Goal: Information Seeking & Learning: Check status

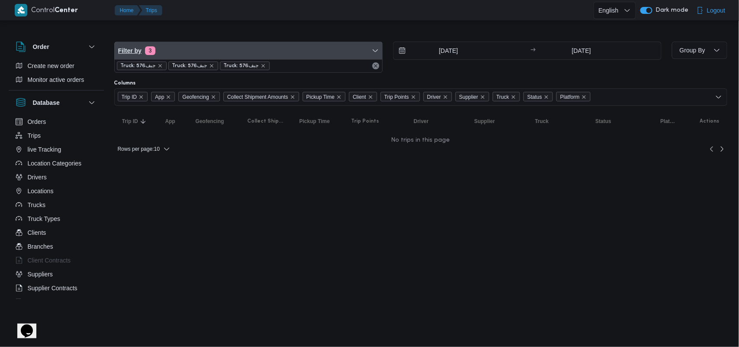
click at [187, 57] on span "Filter by 3" at bounding box center [249, 50] width 268 height 17
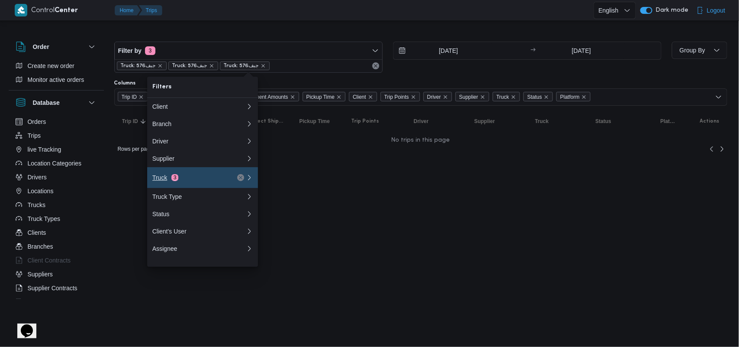
click at [206, 175] on button "Truck 3" at bounding box center [202, 177] width 111 height 21
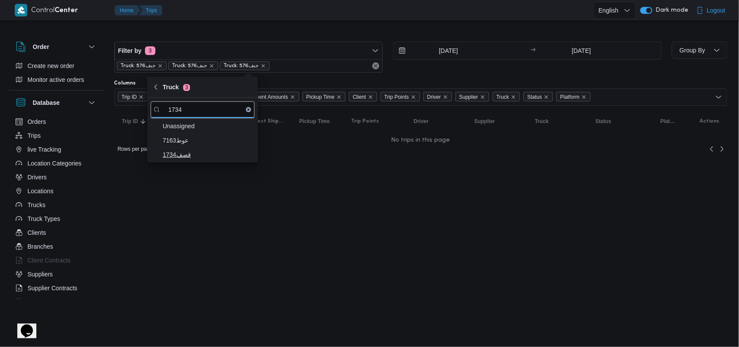
type input "1734"
click at [216, 159] on span "قصف1734" at bounding box center [208, 154] width 90 height 10
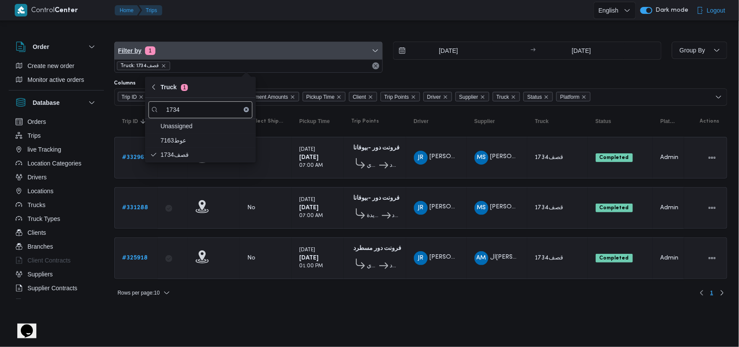
click at [206, 45] on span "Filter by 1" at bounding box center [249, 50] width 268 height 17
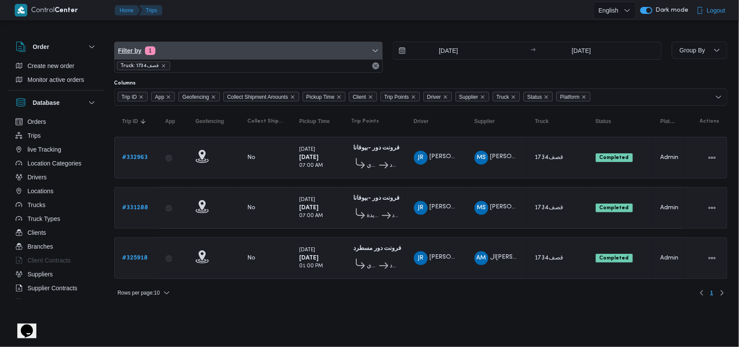
click at [206, 45] on span "Filter by 1" at bounding box center [249, 50] width 268 height 17
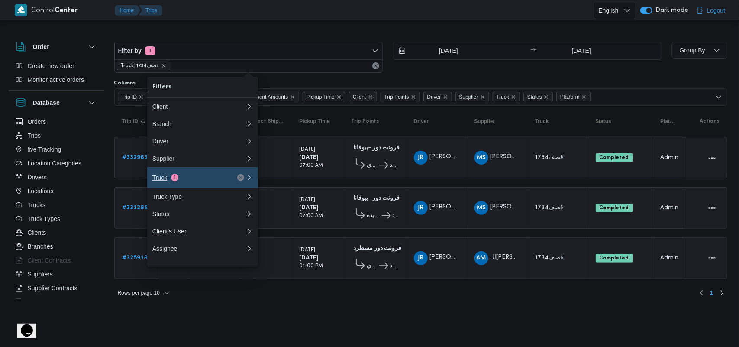
click at [183, 176] on button "Truck 1" at bounding box center [202, 177] width 111 height 21
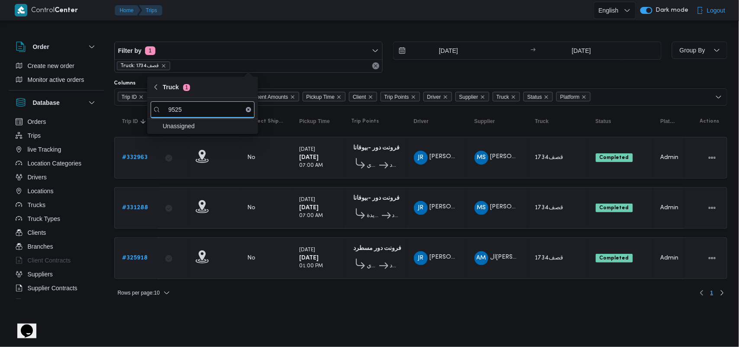
type input "9525"
click at [163, 66] on icon "remove selected entity" at bounding box center [163, 65] width 5 height 5
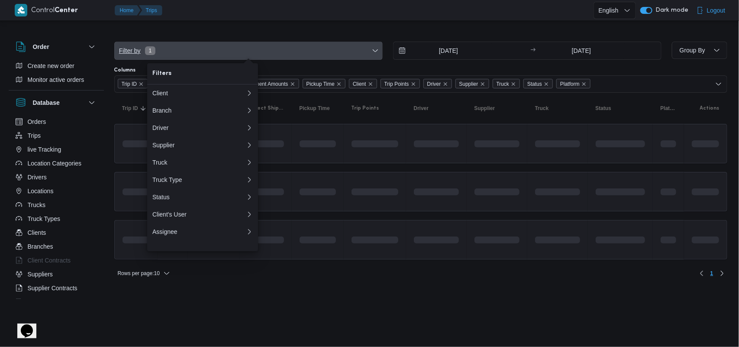
click at [191, 52] on span "Filter by 1" at bounding box center [249, 50] width 268 height 17
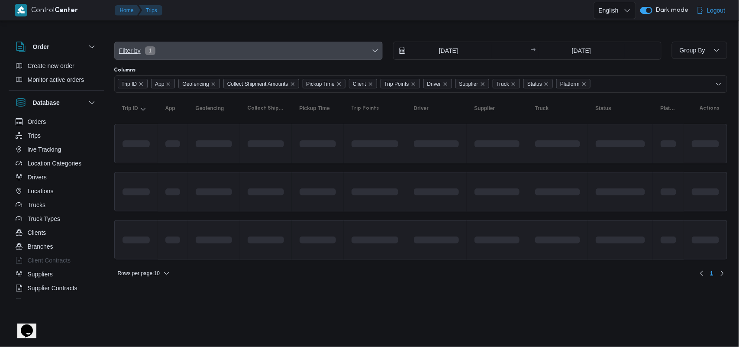
click at [191, 52] on span "Filter by 1" at bounding box center [249, 50] width 268 height 17
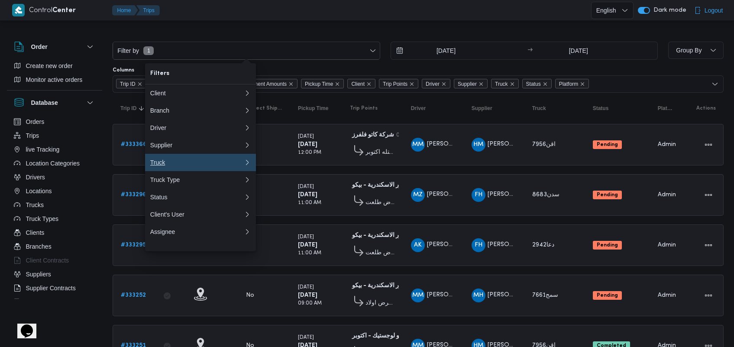
click at [188, 166] on div "Truck" at bounding box center [195, 162] width 90 height 7
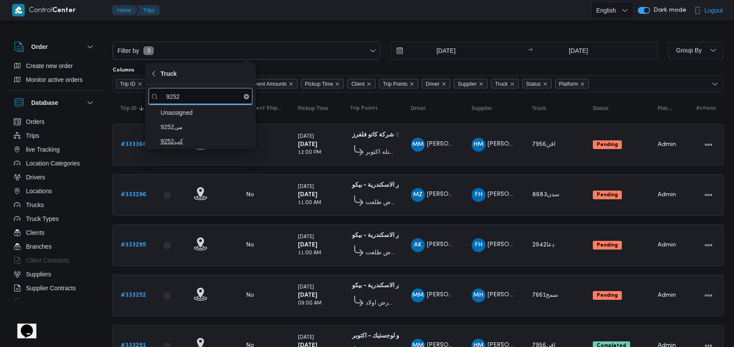
type input "9252"
click at [191, 139] on span "كب9252" at bounding box center [206, 141] width 90 height 10
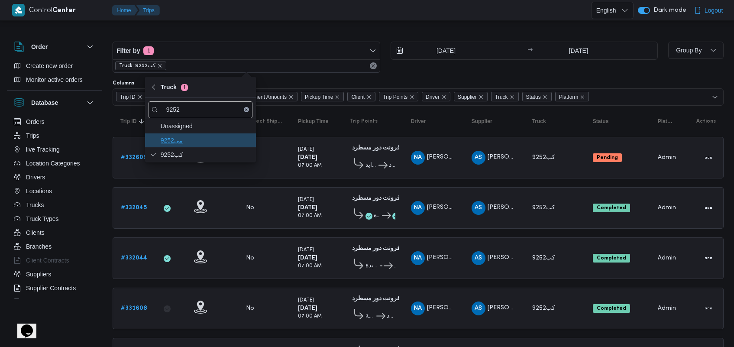
click at [191, 136] on span "9252مى" at bounding box center [206, 140] width 90 height 10
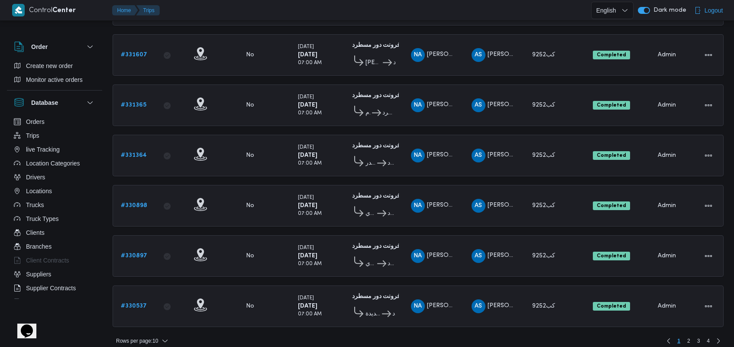
scroll to position [304, 0]
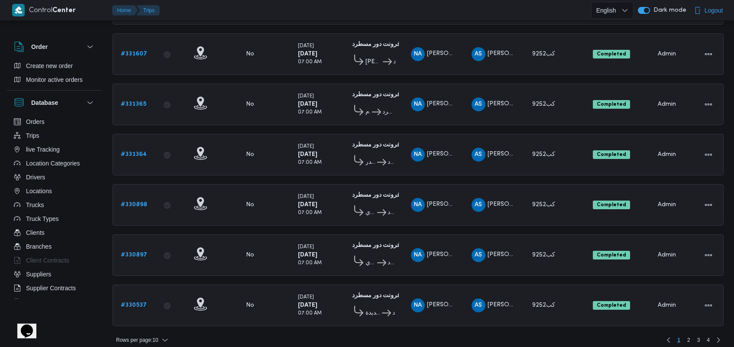
click at [687, 330] on div "Rows per page : 10 1 2 3 4" at bounding box center [418, 340] width 622 height 21
click at [689, 335] on span "2" at bounding box center [688, 340] width 3 height 10
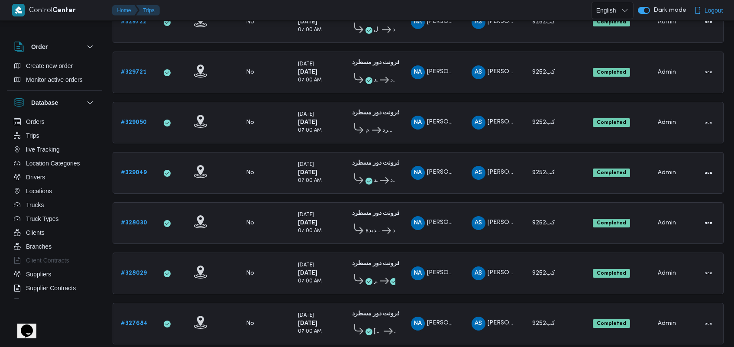
scroll to position [306, 0]
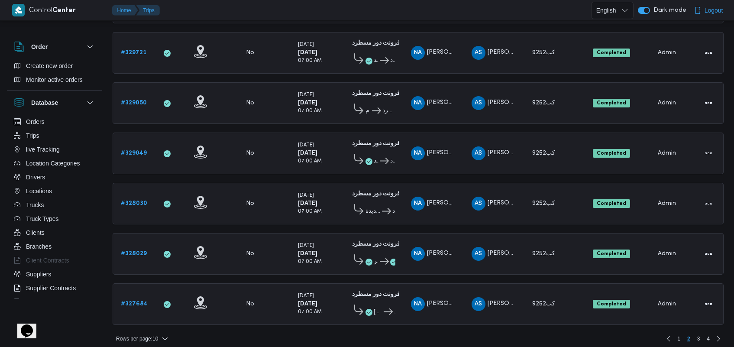
click at [706, 328] on div "Rows per page : 10 1 2 3 4" at bounding box center [418, 338] width 622 height 21
click at [707, 333] on span "4" at bounding box center [708, 338] width 3 height 10
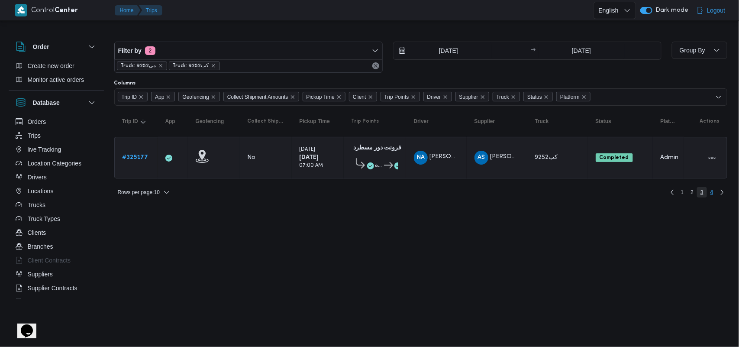
click at [705, 196] on span "3" at bounding box center [702, 192] width 10 height 10
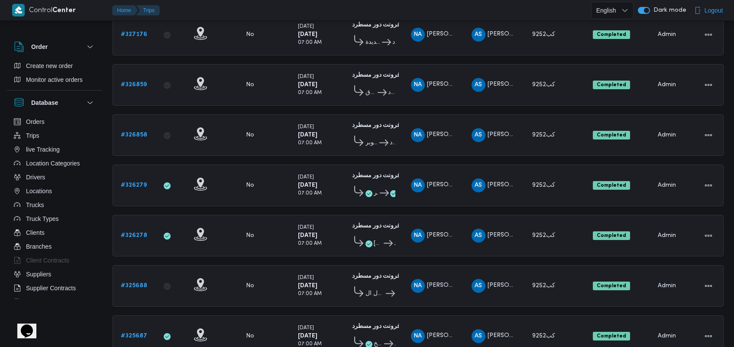
scroll to position [306, 0]
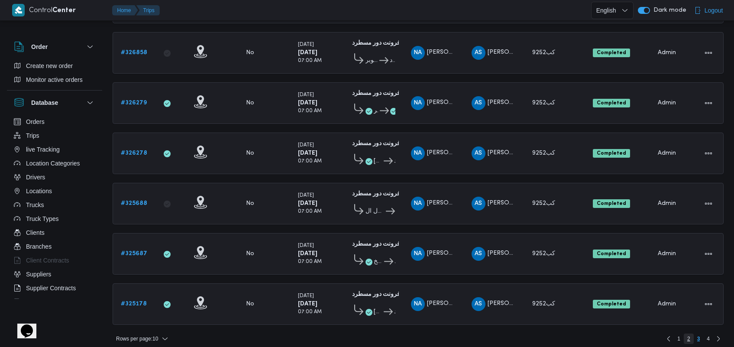
click at [689, 333] on span "2" at bounding box center [688, 338] width 3 height 10
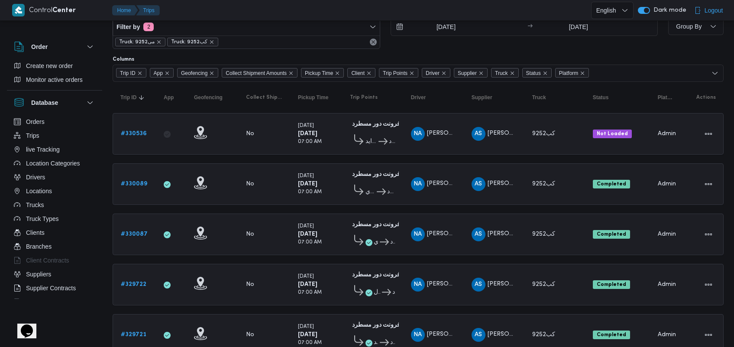
scroll to position [306, 0]
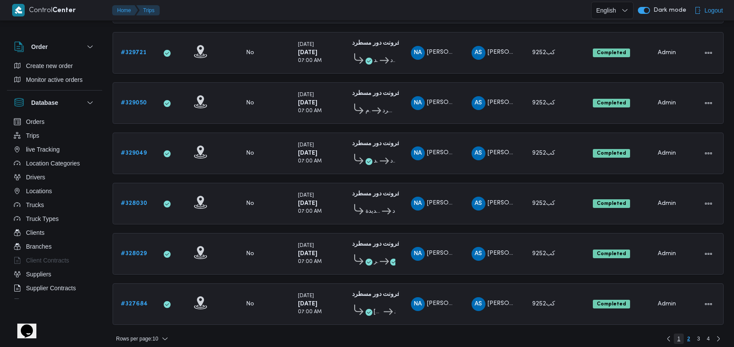
click at [677, 333] on span "1" at bounding box center [679, 338] width 10 height 10
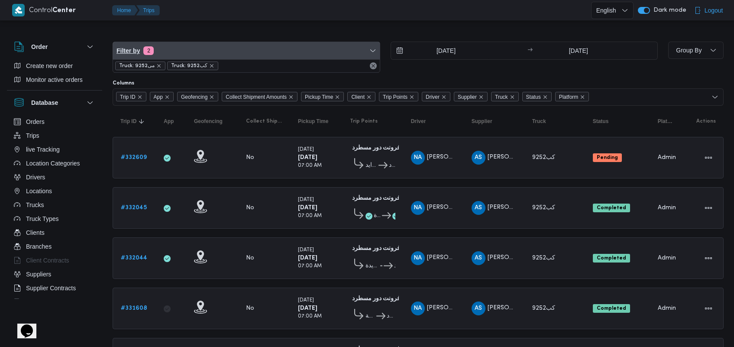
click at [258, 53] on span "Filter by 2" at bounding box center [246, 50] width 267 height 17
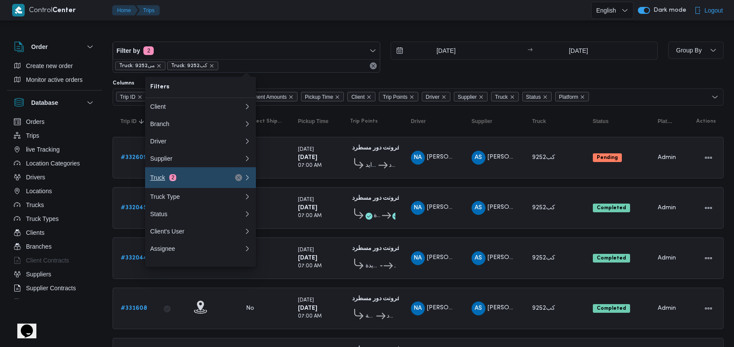
click at [193, 178] on div "Truck 2" at bounding box center [186, 177] width 73 height 7
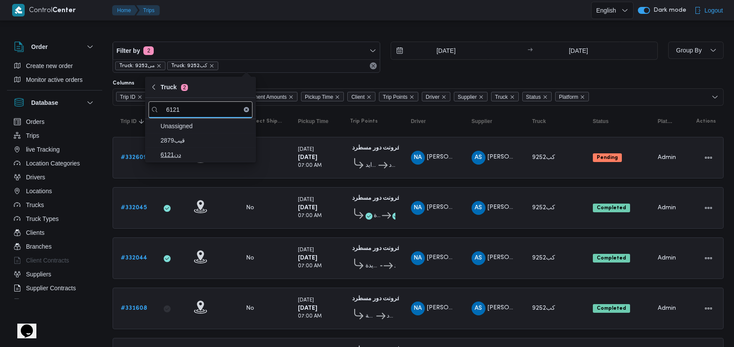
type input "6121"
click at [192, 155] on span "دن6121" at bounding box center [206, 154] width 90 height 10
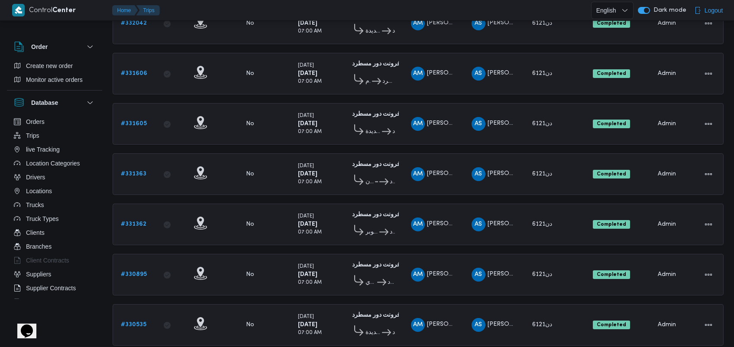
scroll to position [306, 0]
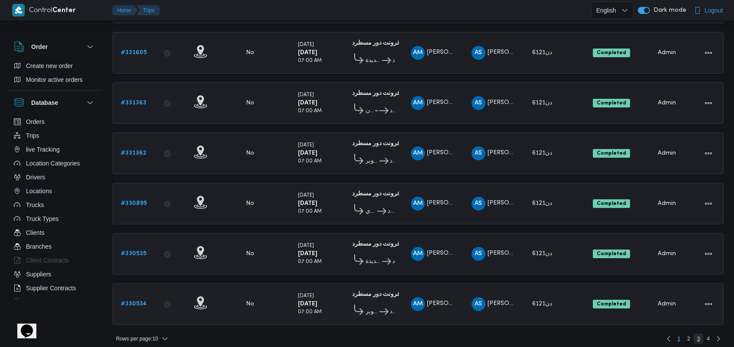
click at [702, 333] on span "3" at bounding box center [699, 338] width 10 height 10
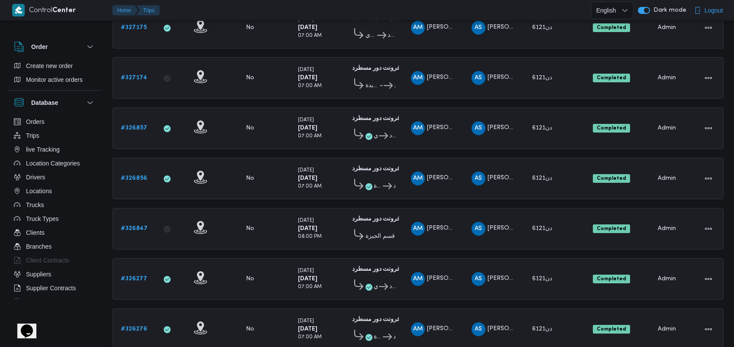
scroll to position [306, 0]
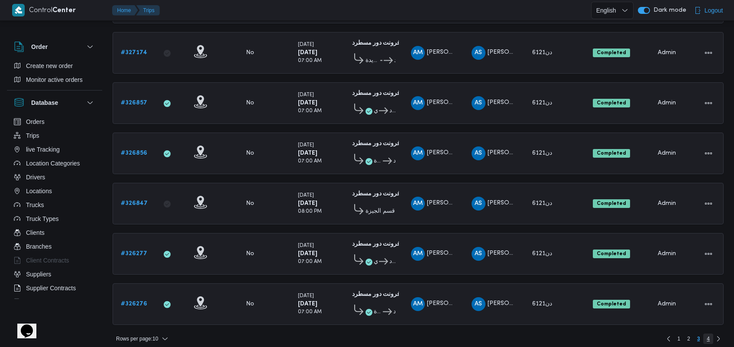
click at [705, 333] on span "4" at bounding box center [708, 338] width 10 height 10
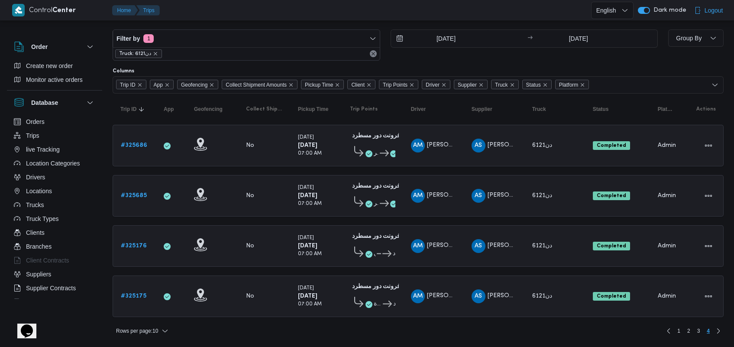
scroll to position [9, 0]
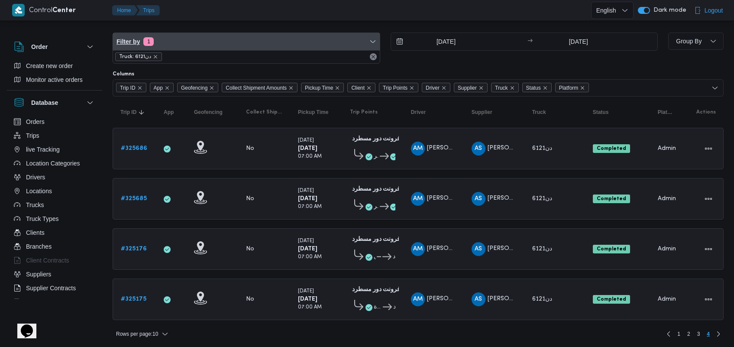
click at [288, 46] on span "Filter by 1" at bounding box center [246, 41] width 267 height 17
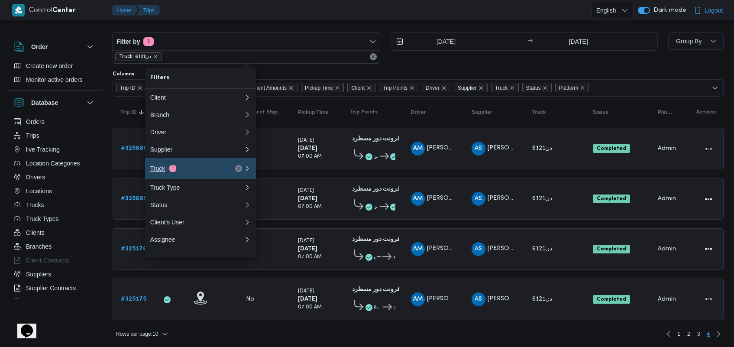
click at [194, 179] on button "Truck 1" at bounding box center [200, 168] width 111 height 21
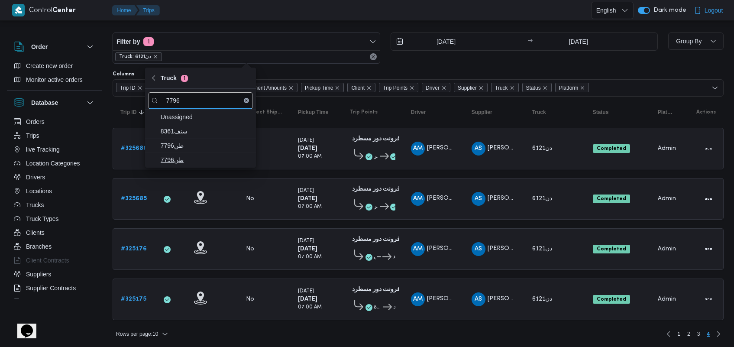
type input "7796"
click at [200, 165] on span "طن7796" at bounding box center [201, 160] width 104 height 14
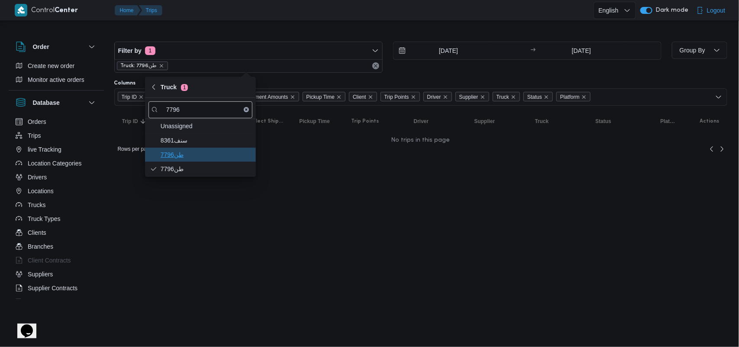
click at [204, 150] on span "طن7796" at bounding box center [206, 154] width 90 height 10
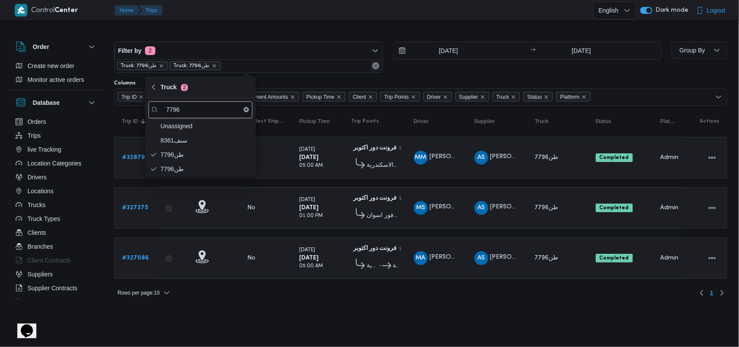
click at [380, 68] on button "Remove" at bounding box center [376, 66] width 10 height 10
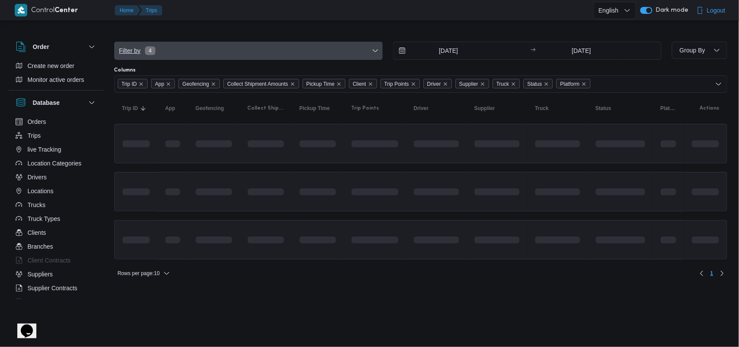
click at [308, 55] on span "Filter by 4" at bounding box center [249, 50] width 268 height 17
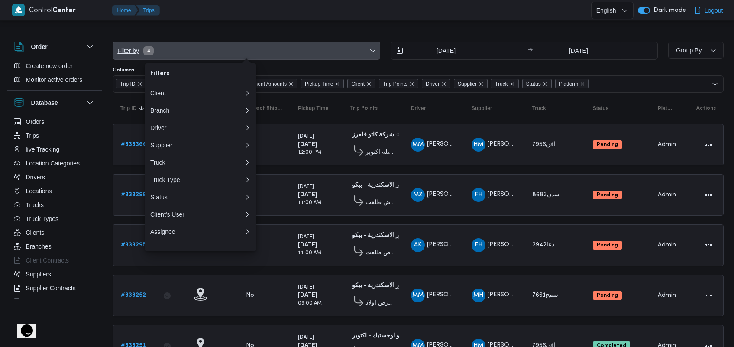
click at [308, 55] on span "Filter by 4" at bounding box center [246, 50] width 267 height 17
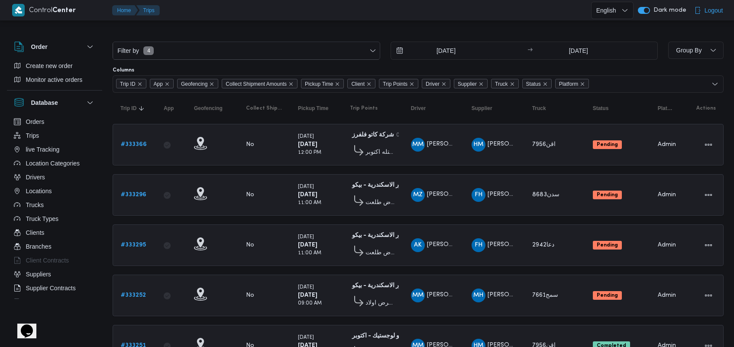
click at [290, 59] on div "Filter by 4" at bounding box center [247, 51] width 268 height 18
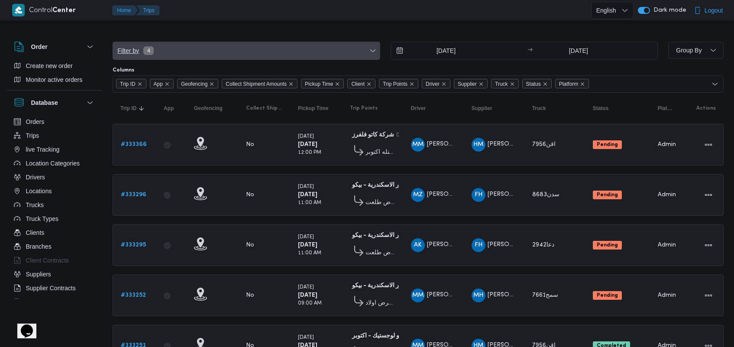
click at [291, 53] on span "Filter by 4" at bounding box center [246, 50] width 267 height 17
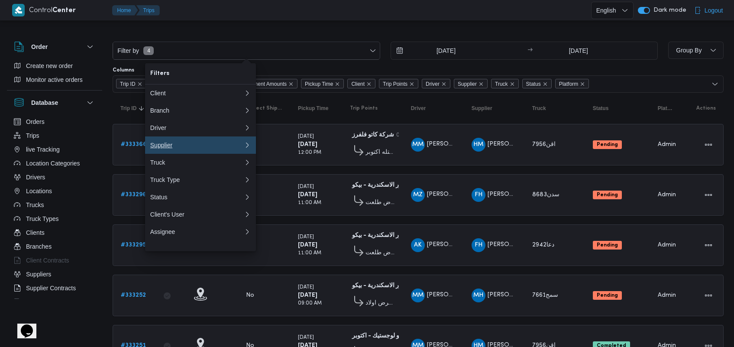
click at [188, 148] on div "Supplier" at bounding box center [197, 145] width 94 height 7
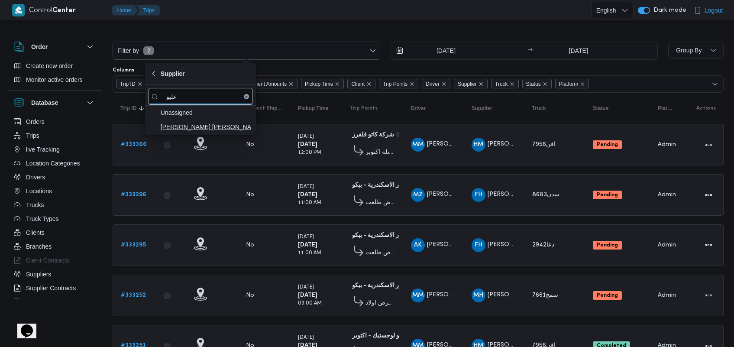
type input "عليو"
click at [218, 129] on span "[PERSON_NAME] [PERSON_NAME]" at bounding box center [206, 127] width 90 height 10
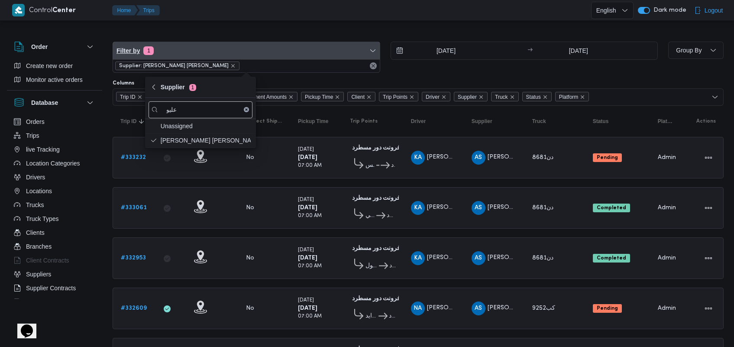
click at [276, 52] on span "Filter by 1" at bounding box center [246, 50] width 267 height 17
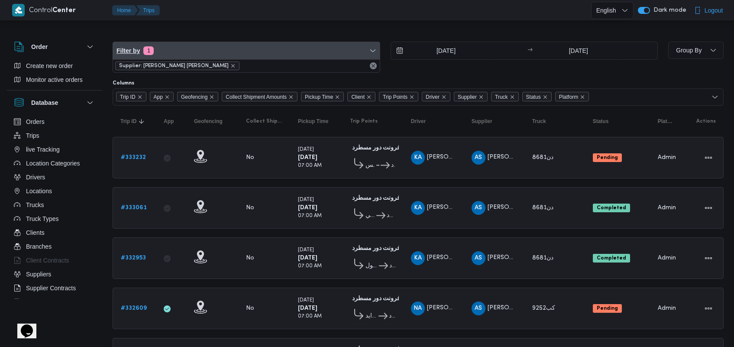
click at [276, 52] on span "Filter by 1" at bounding box center [246, 50] width 267 height 17
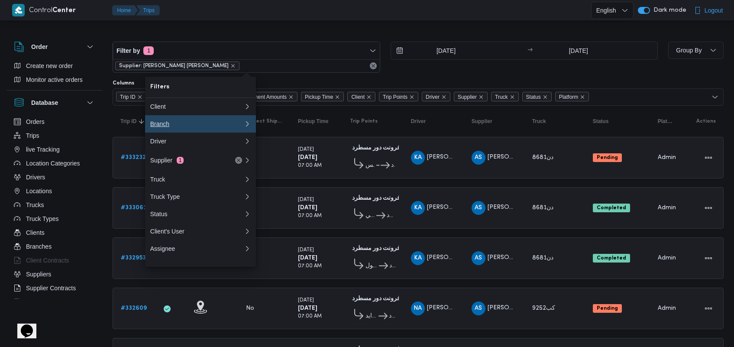
click at [211, 124] on div "Branch" at bounding box center [197, 123] width 94 height 7
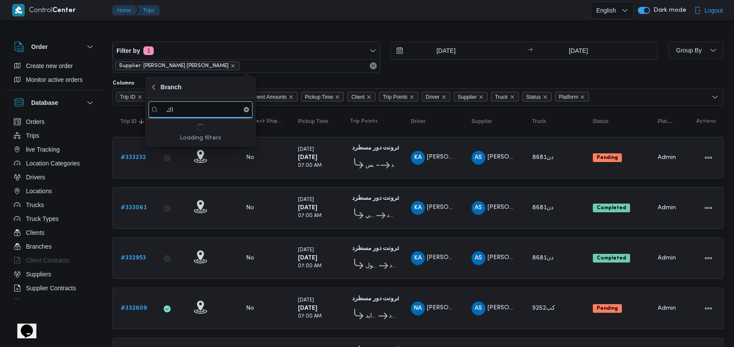
type input "ا"
type input "ف"
type input "غ"
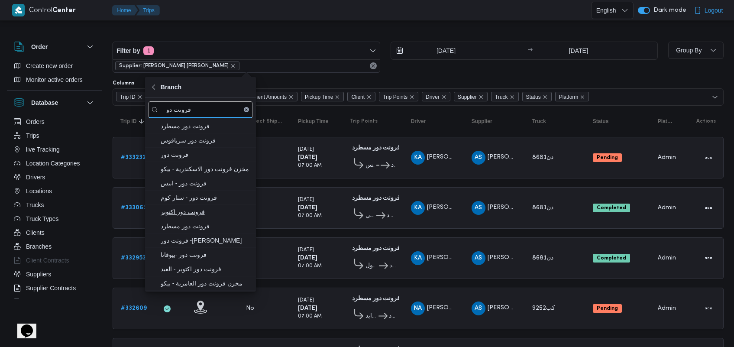
type input "فرونت دو"
click at [213, 216] on span "فرونت دور اكتوبر" at bounding box center [206, 212] width 90 height 10
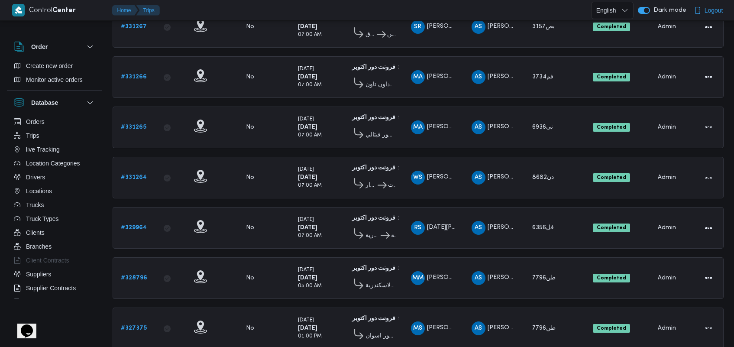
scroll to position [306, 0]
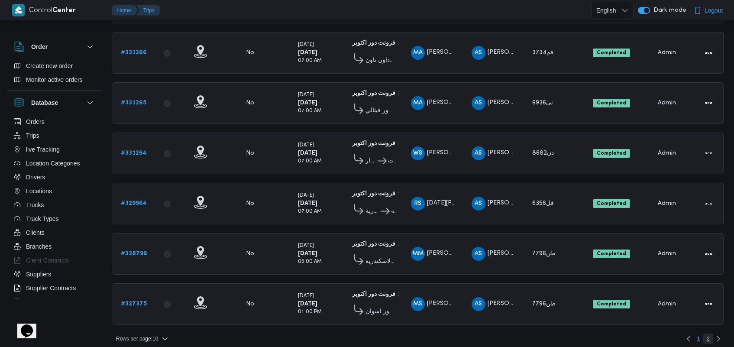
click at [707, 333] on span "2" at bounding box center [708, 338] width 3 height 10
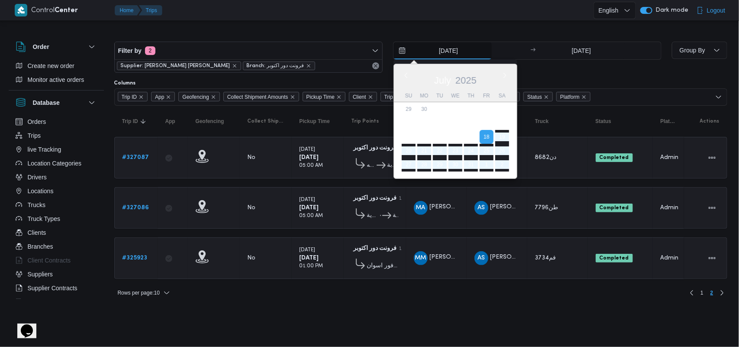
click at [446, 45] on input "[DATE]" at bounding box center [443, 50] width 98 height 17
click at [409, 79] on div "[DATE]" at bounding box center [455, 79] width 123 height 22
click at [402, 75] on button "Previous Month" at bounding box center [406, 75] width 8 height 8
type input "[DATE]"
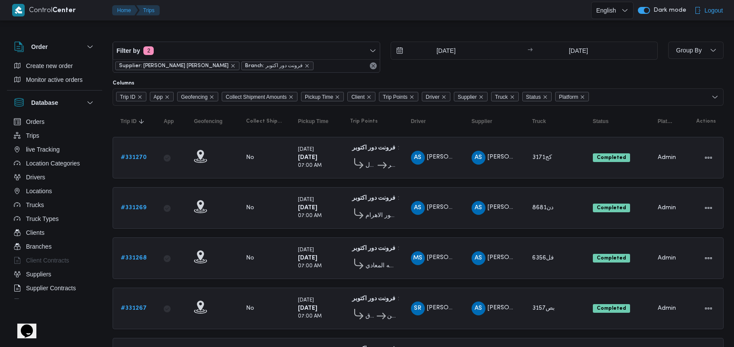
scroll to position [306, 0]
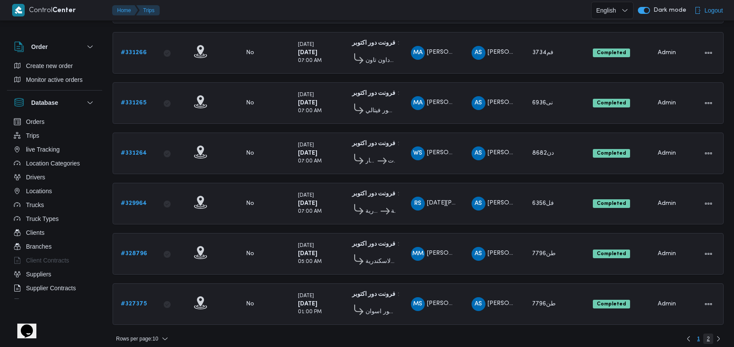
click at [708, 336] on span "2" at bounding box center [708, 338] width 3 height 10
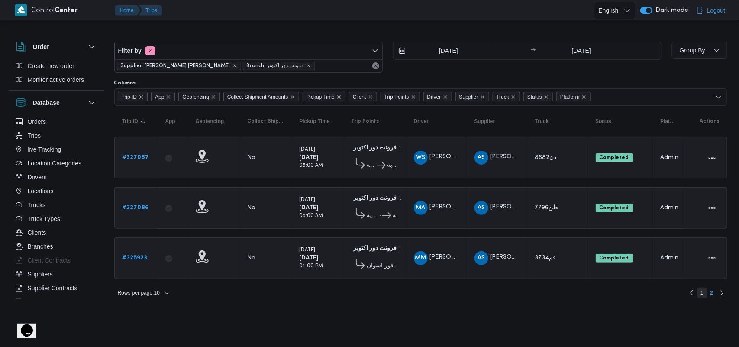
click at [700, 294] on span "1" at bounding box center [702, 293] width 10 height 10
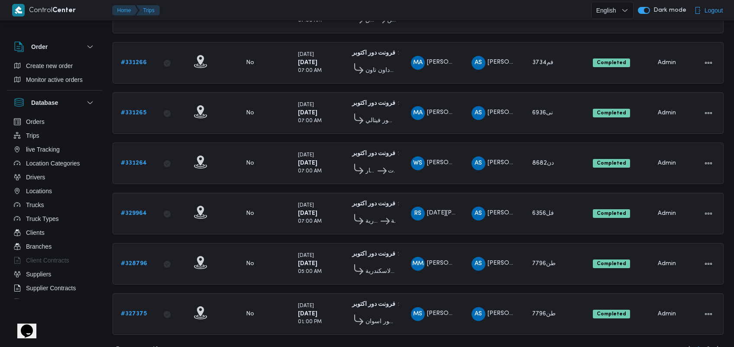
scroll to position [302, 0]
